Goal: Answer question/provide support: Share knowledge or assist other users

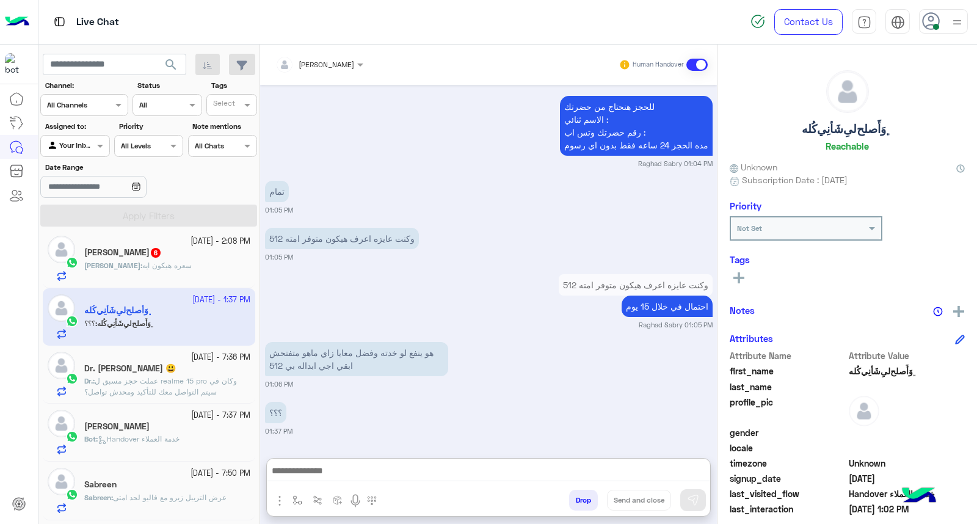
scroll to position [294, 0]
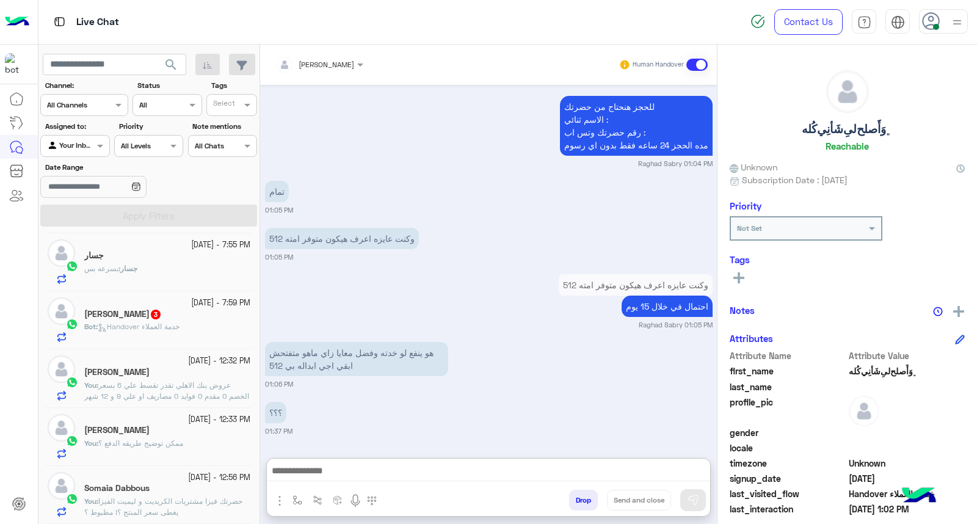
click at [183, 394] on span "عروض بنك الاهلي تقدر تقسط علي 6 بسعر الخصم 0 مقدم 0 فوايد 0 مصاريف او علي 9 و 1…" at bounding box center [166, 406] width 165 height 53
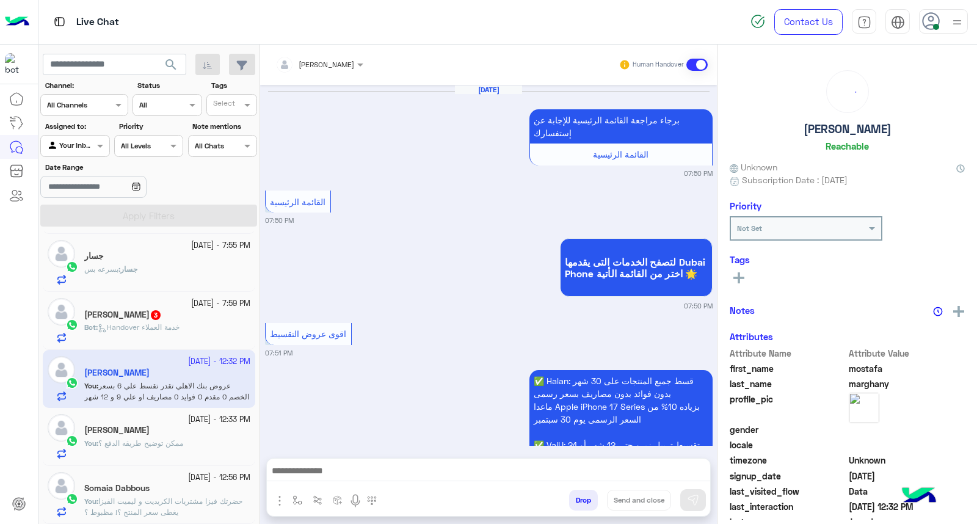
scroll to position [1387, 0]
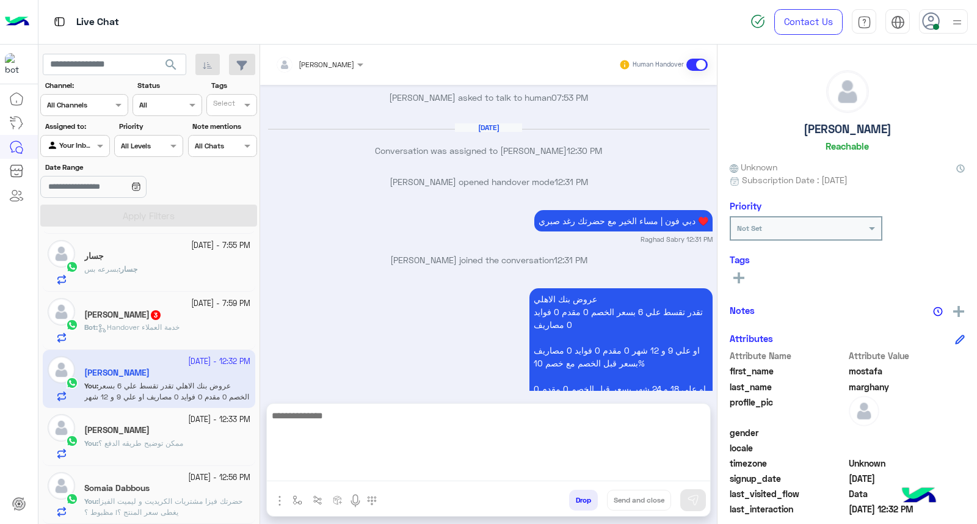
click at [617, 472] on textarea at bounding box center [488, 444] width 443 height 73
paste textarea "**********"
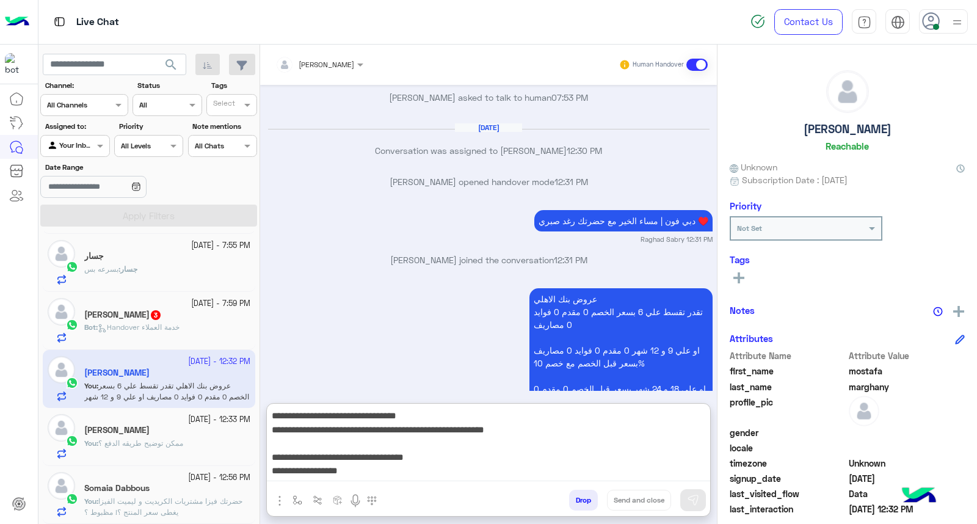
scroll to position [92, 0]
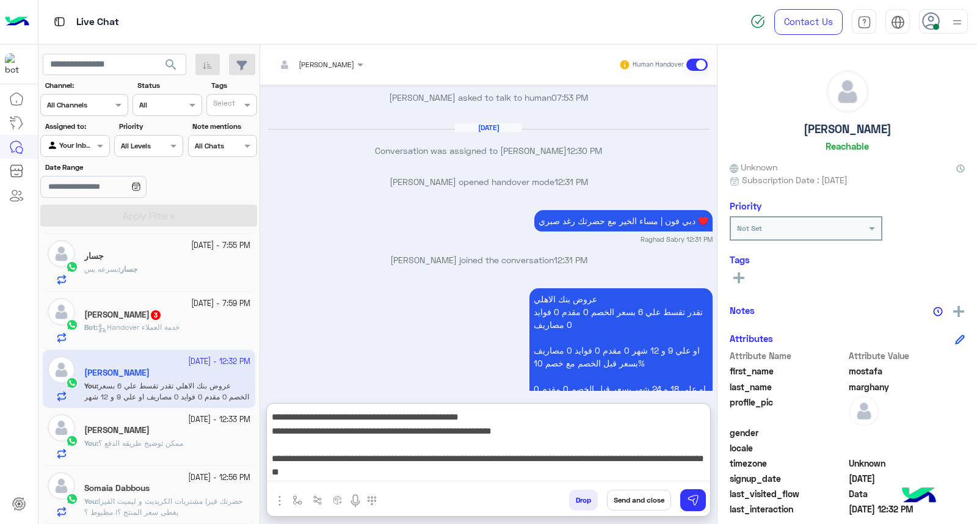
type textarea "**********"
drag, startPoint x: 639, startPoint y: 494, endPoint x: 170, endPoint y: 505, distance: 469.5
click at [638, 494] on button "Send and close" at bounding box center [639, 499] width 64 height 21
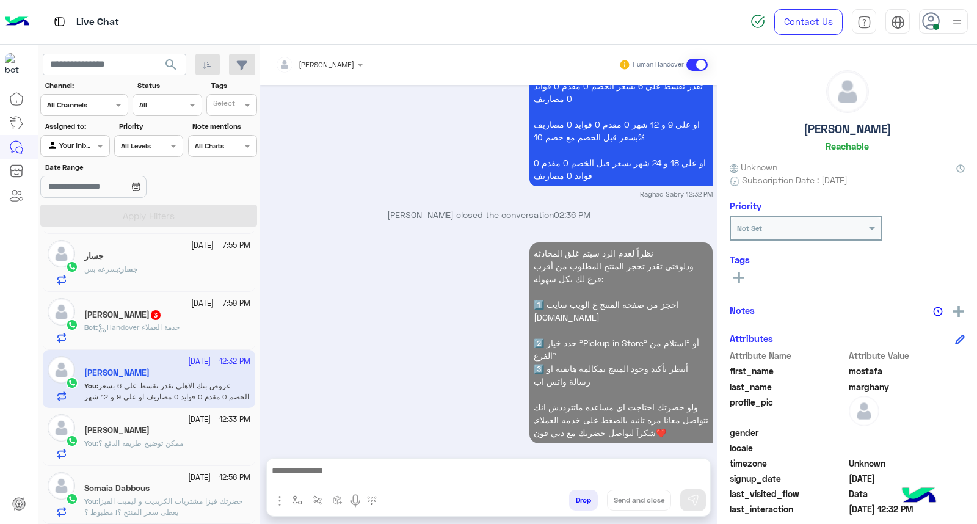
scroll to position [1644, 0]
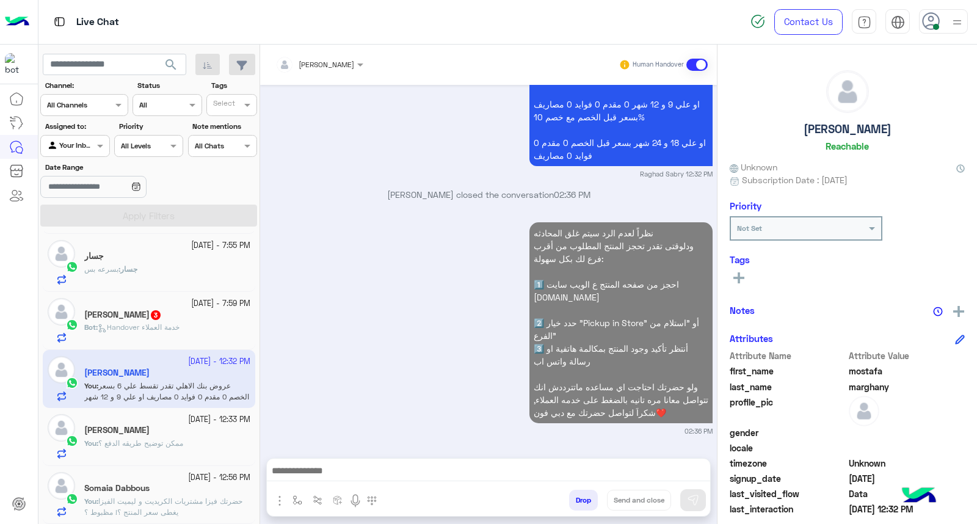
click at [154, 444] on span "ممكن توضيح طريقه الدفع ؟" at bounding box center [140, 442] width 85 height 9
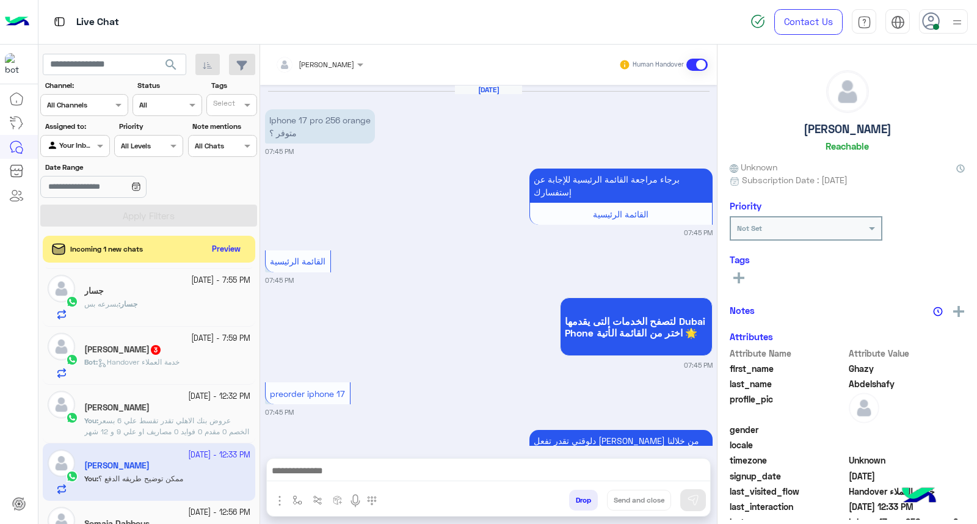
scroll to position [721, 0]
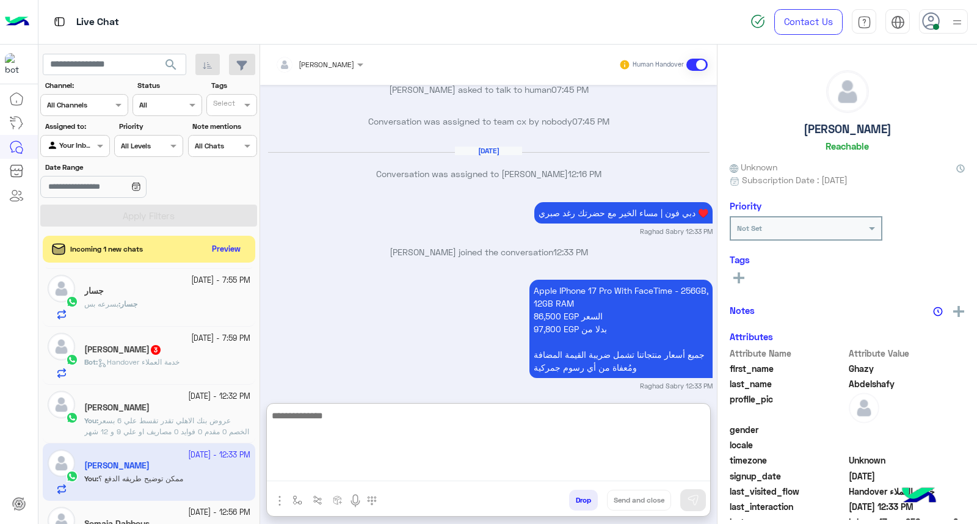
paste textarea "**********"
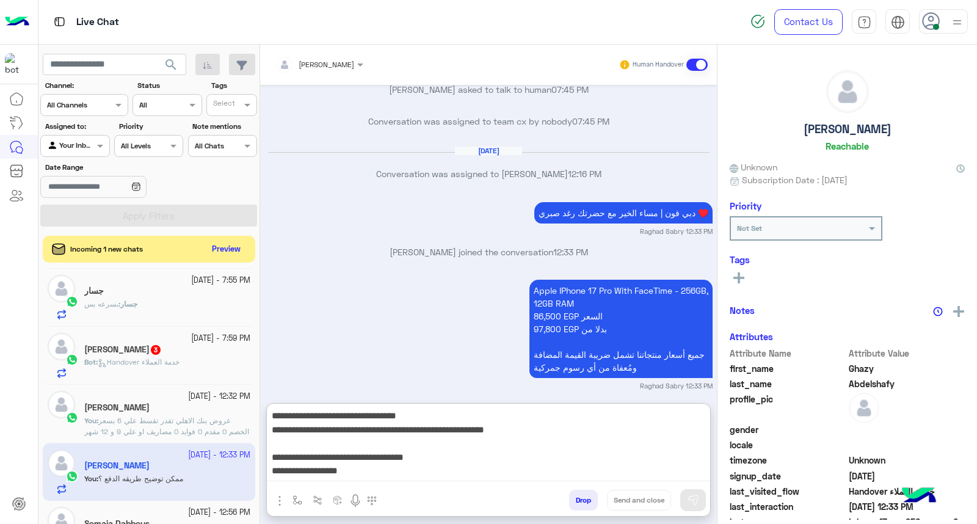
scroll to position [92, 0]
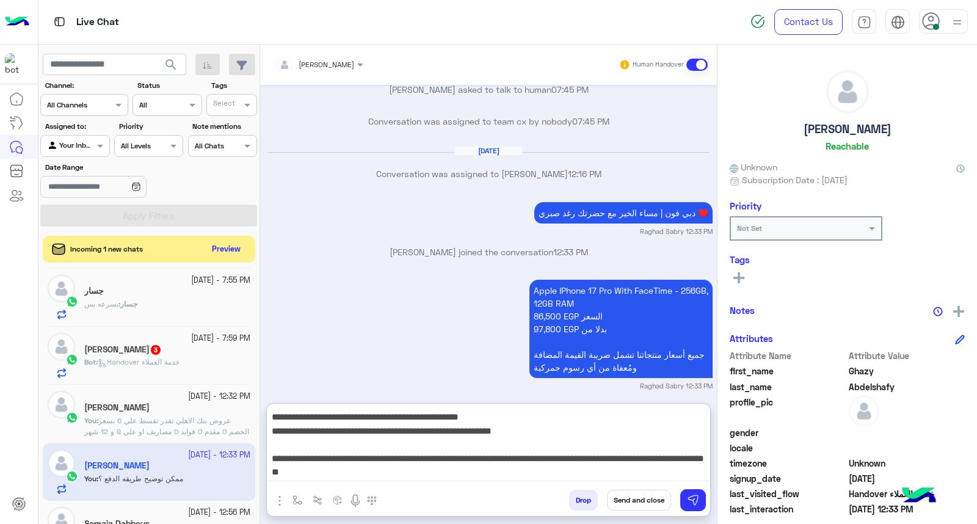
type textarea "**********"
click at [627, 509] on button "Send and close" at bounding box center [639, 499] width 64 height 21
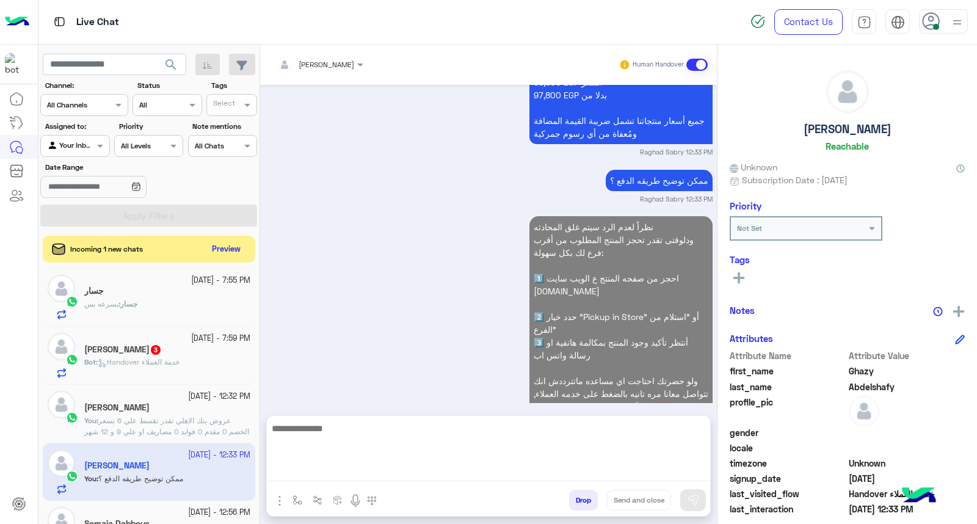
scroll to position [979, 0]
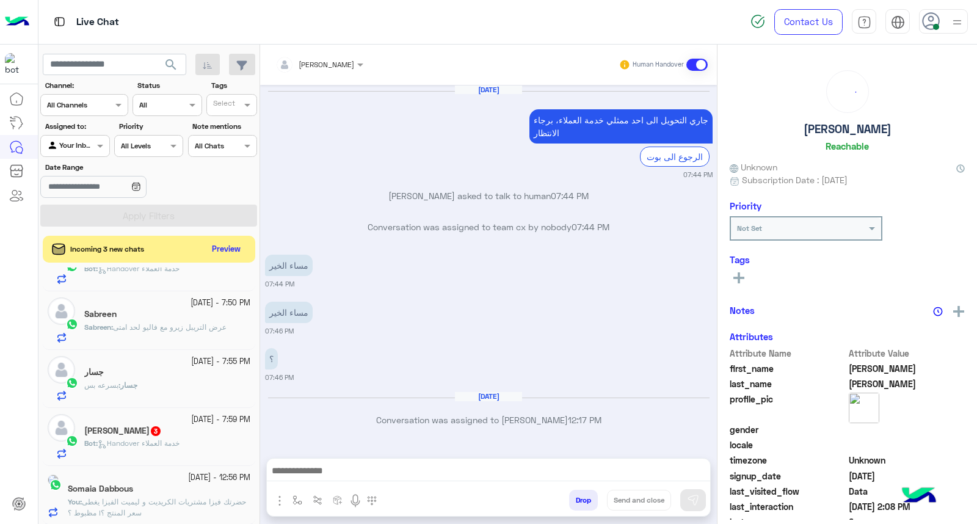
scroll to position [497, 0]
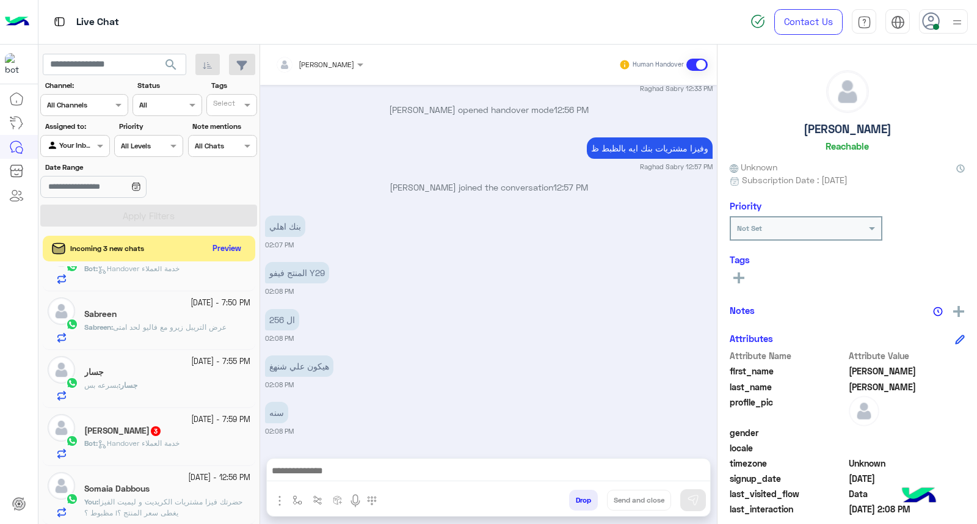
click at [230, 251] on button "Preview" at bounding box center [227, 248] width 38 height 16
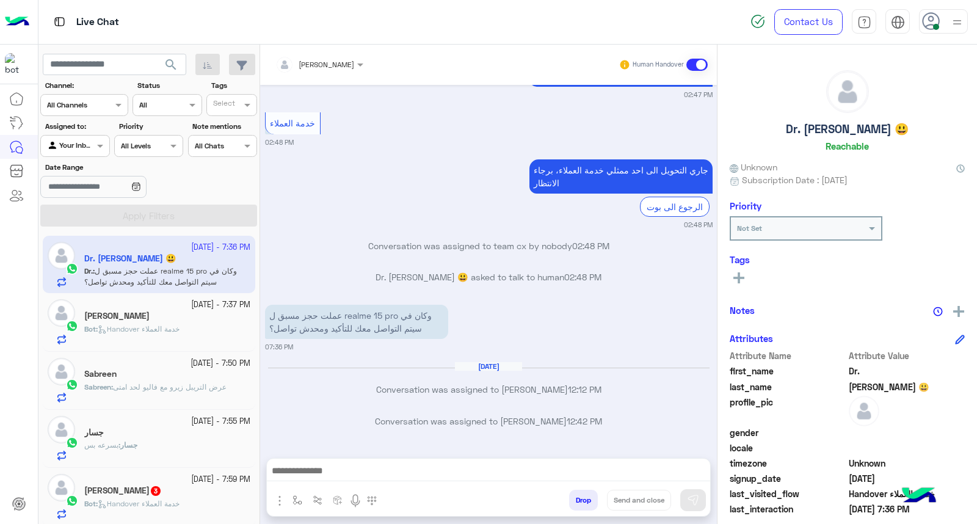
scroll to position [294, 0]
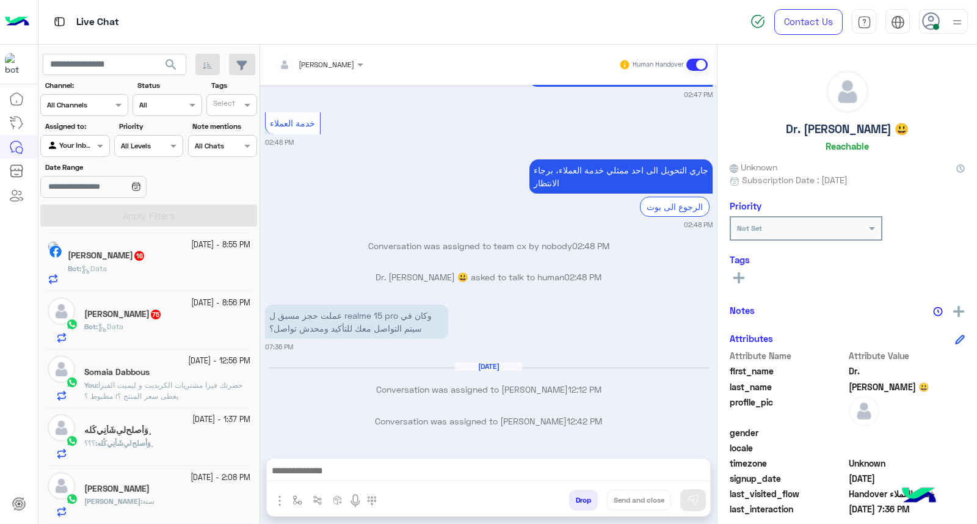
click at [194, 394] on p "You : حضرتك فيزا مشتريات الكريديت و ليميت الفيزا يغطى سعر المنتج ؟! مظبوط ؟" at bounding box center [167, 391] width 166 height 22
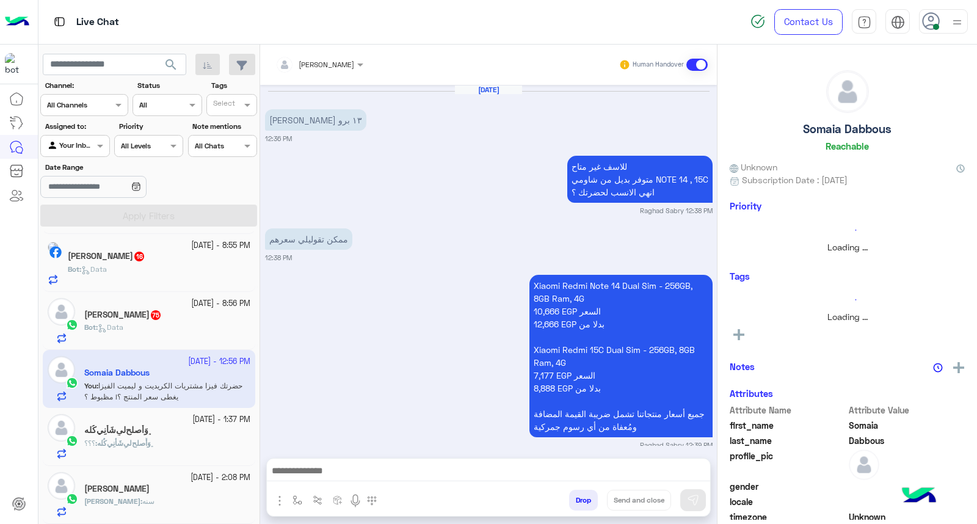
scroll to position [882, 0]
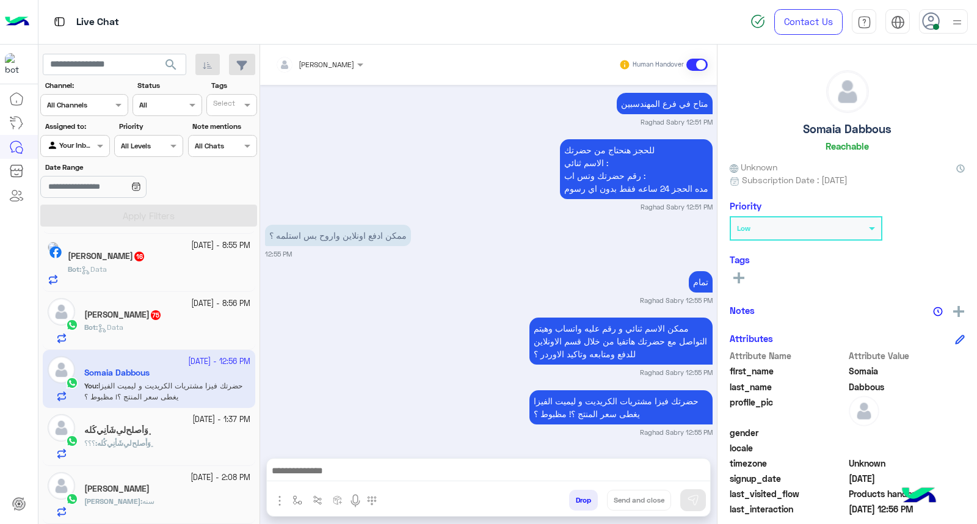
click at [636, 469] on textarea at bounding box center [488, 472] width 443 height 18
paste textarea "**********"
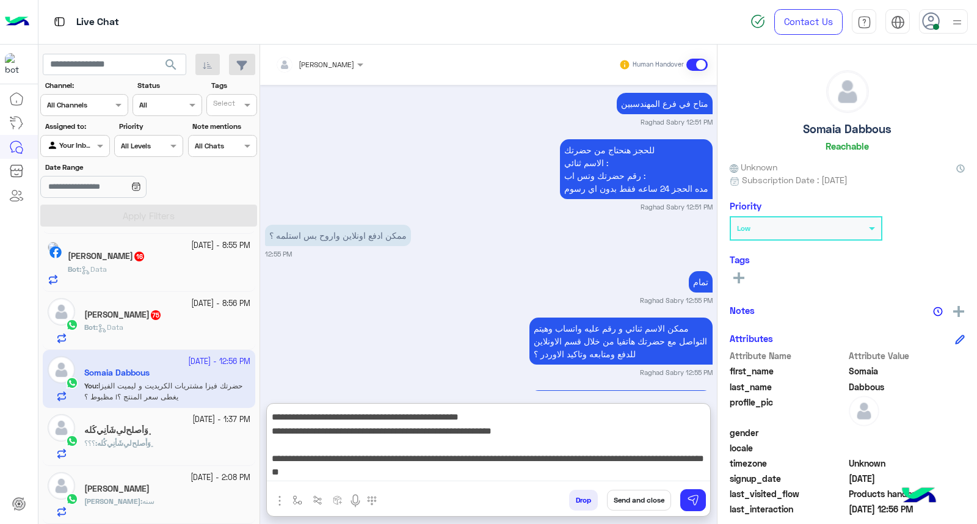
scroll to position [95, 0]
type textarea "**********"
click at [637, 496] on button "Send and close" at bounding box center [639, 499] width 64 height 21
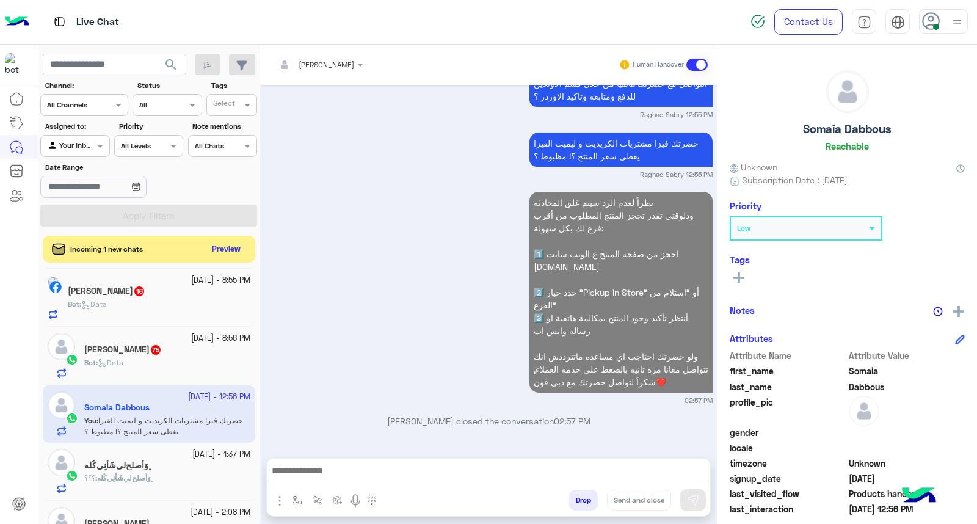
scroll to position [295, 0]
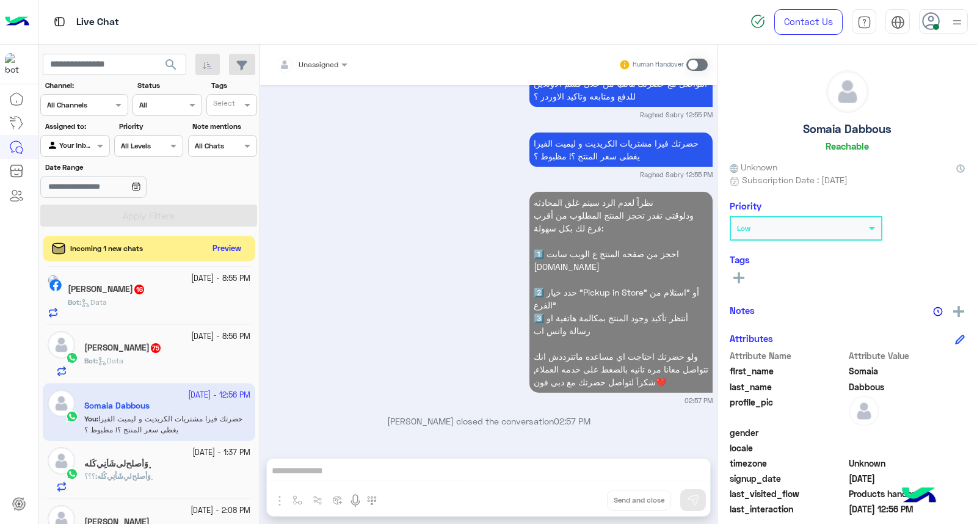
click at [223, 250] on button "Preview" at bounding box center [227, 248] width 38 height 16
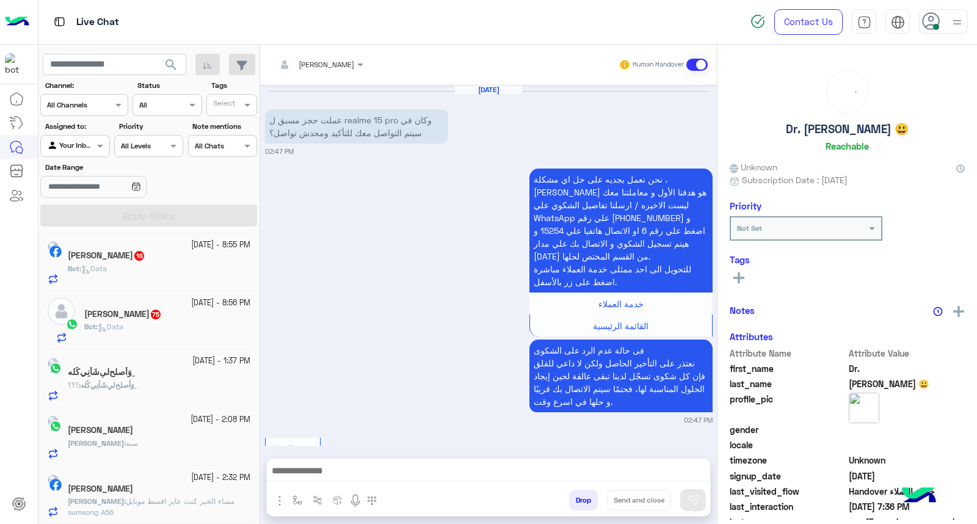
scroll to position [325, 0]
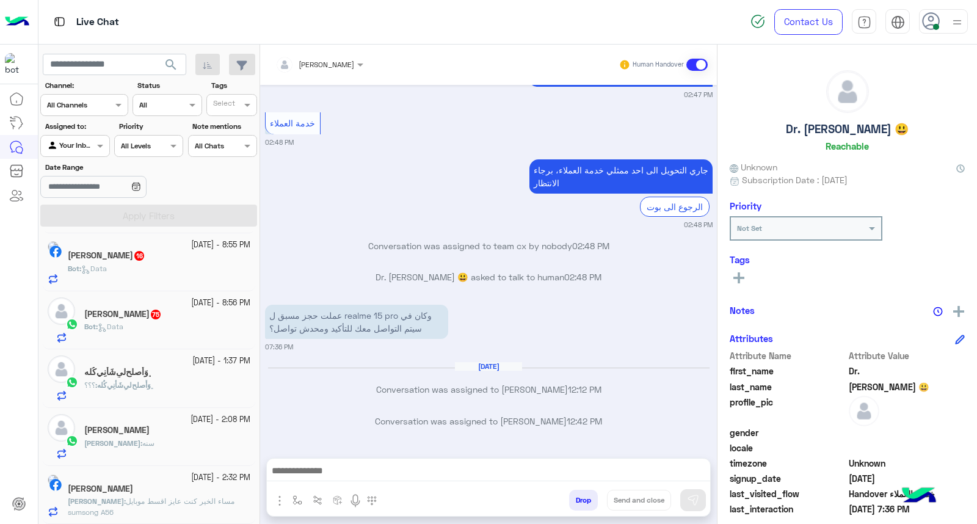
click at [956, 18] on img at bounding box center [956, 22] width 15 height 15
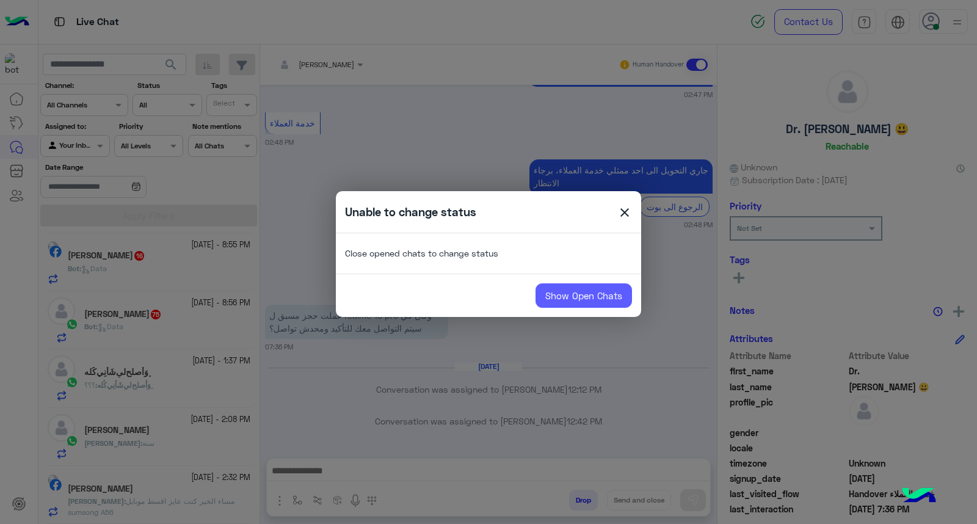
click at [577, 303] on link "Show Open Chats" at bounding box center [583, 295] width 96 height 24
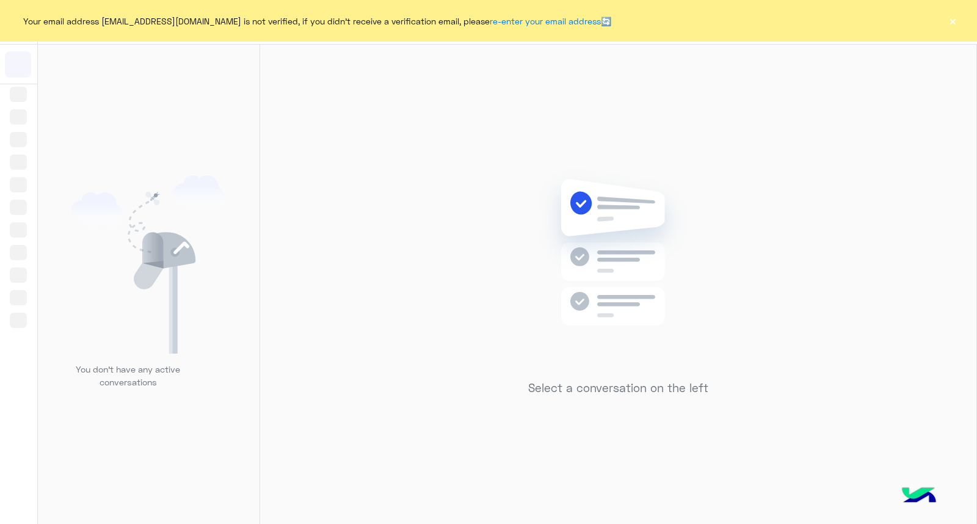
click at [952, 20] on button "×" at bounding box center [952, 21] width 12 height 12
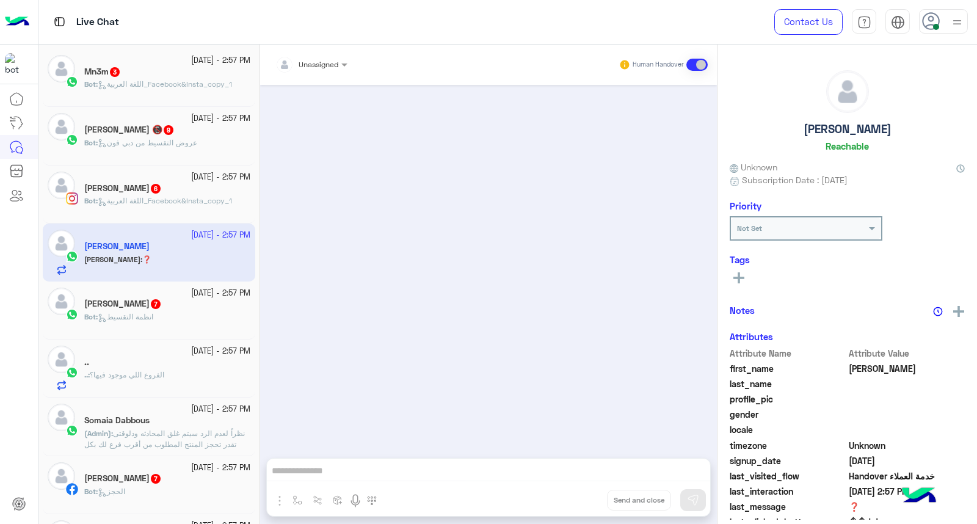
click at [411, 337] on div at bounding box center [488, 265] width 457 height 361
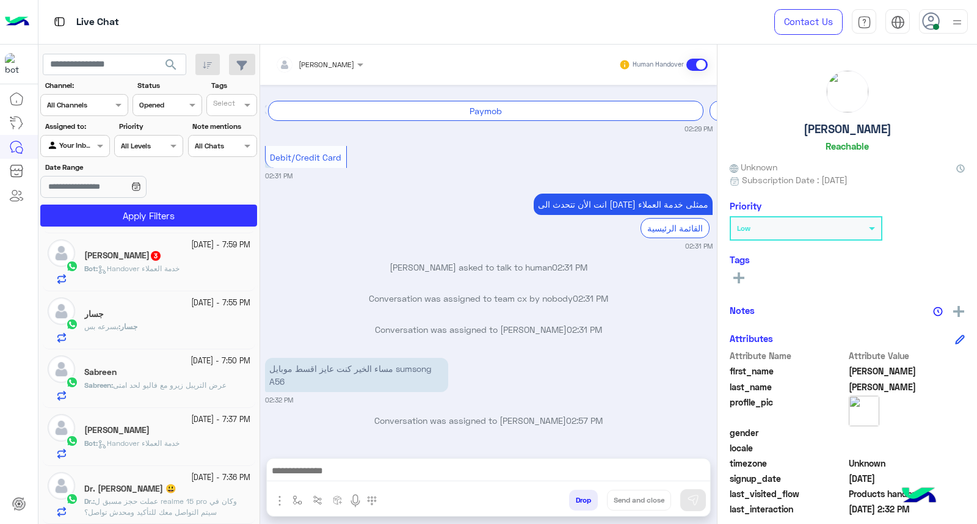
scroll to position [6, 0]
